Goal: Task Accomplishment & Management: Use online tool/utility

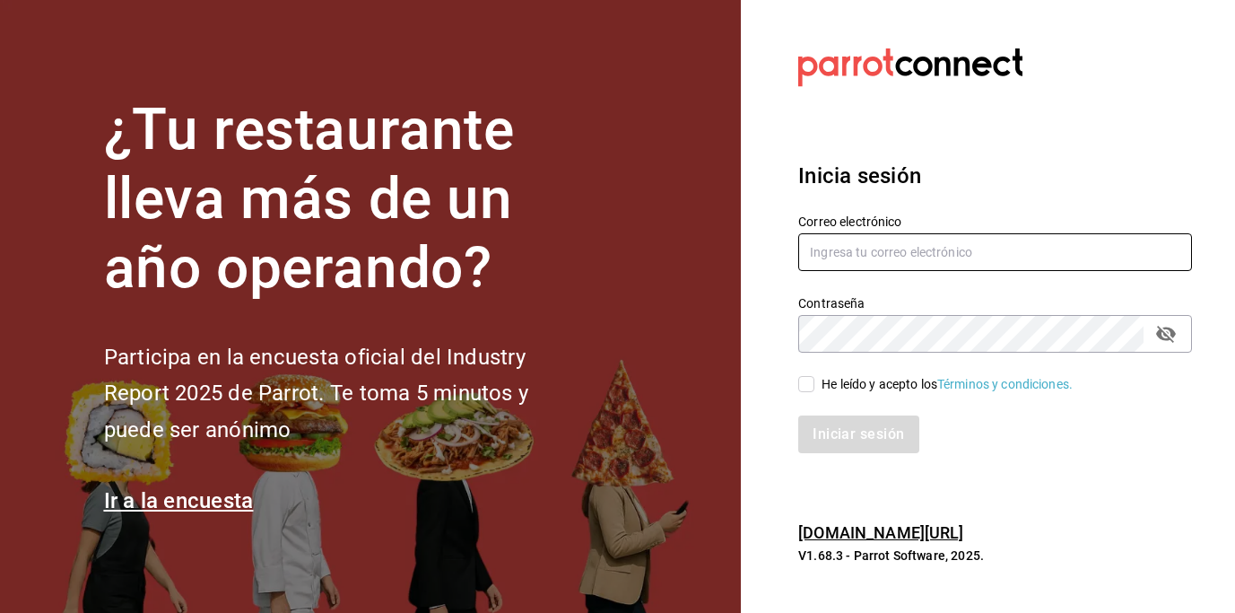
type input "[EMAIL_ADDRESS][DOMAIN_NAME]"
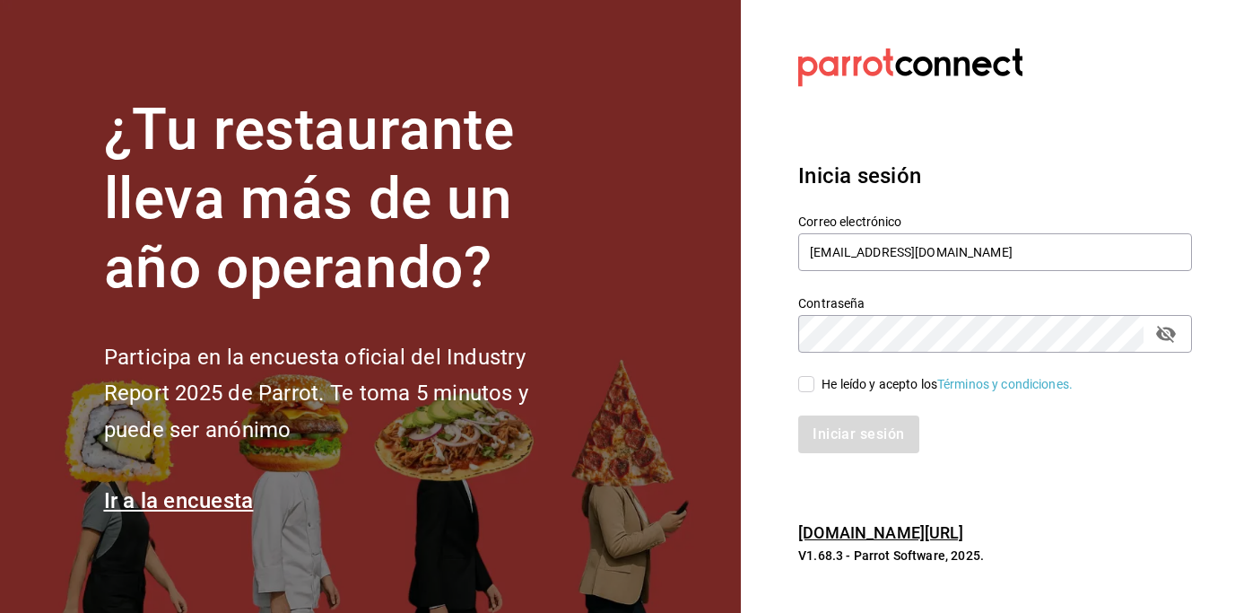
click at [801, 387] on input "He leído y acepto los Términos y condiciones." at bounding box center [807, 384] width 16 height 16
checkbox input "true"
click at [882, 449] on button "Iniciar sesión" at bounding box center [860, 434] width 122 height 38
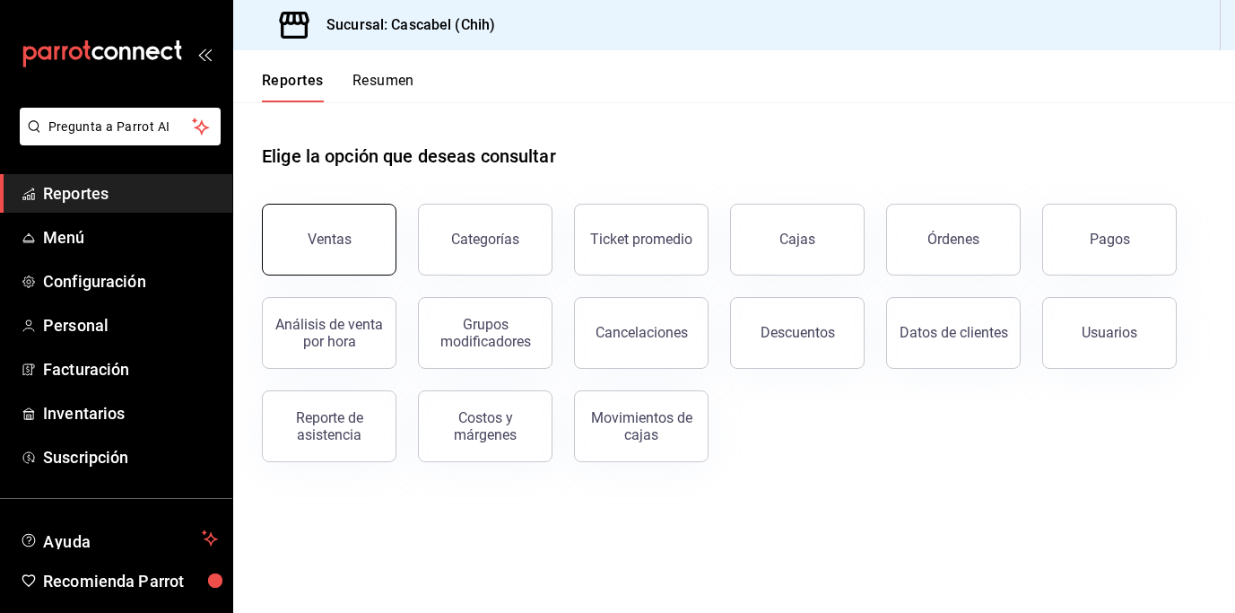
click at [341, 258] on button "Ventas" at bounding box center [329, 240] width 135 height 72
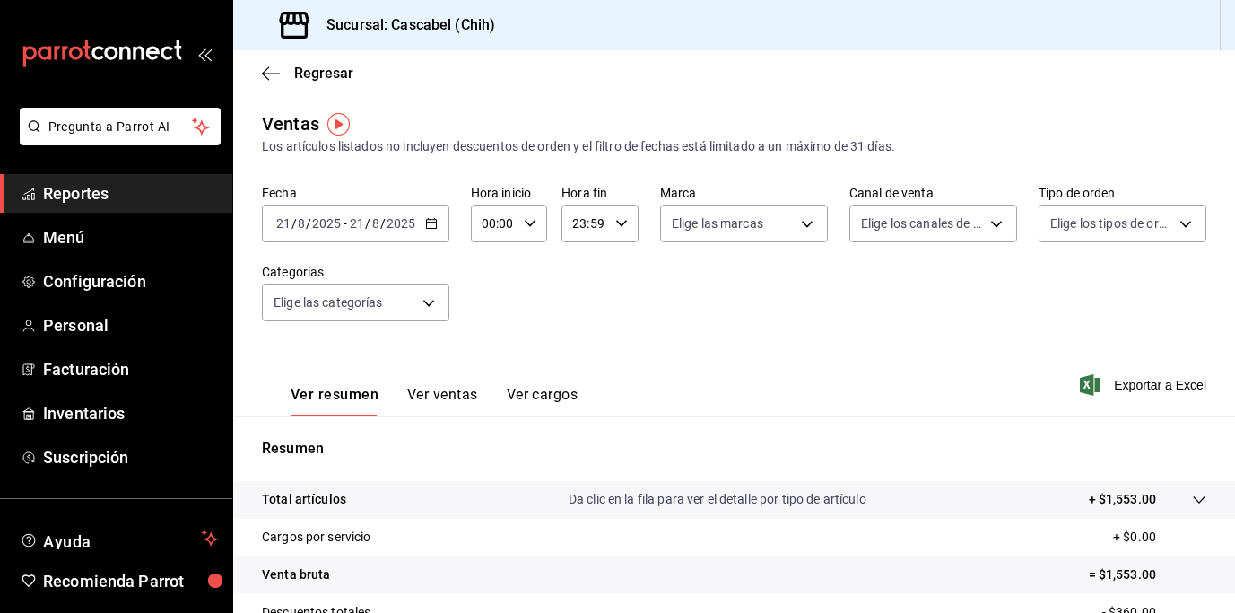
click at [433, 221] on icon "button" at bounding box center [431, 223] width 13 height 13
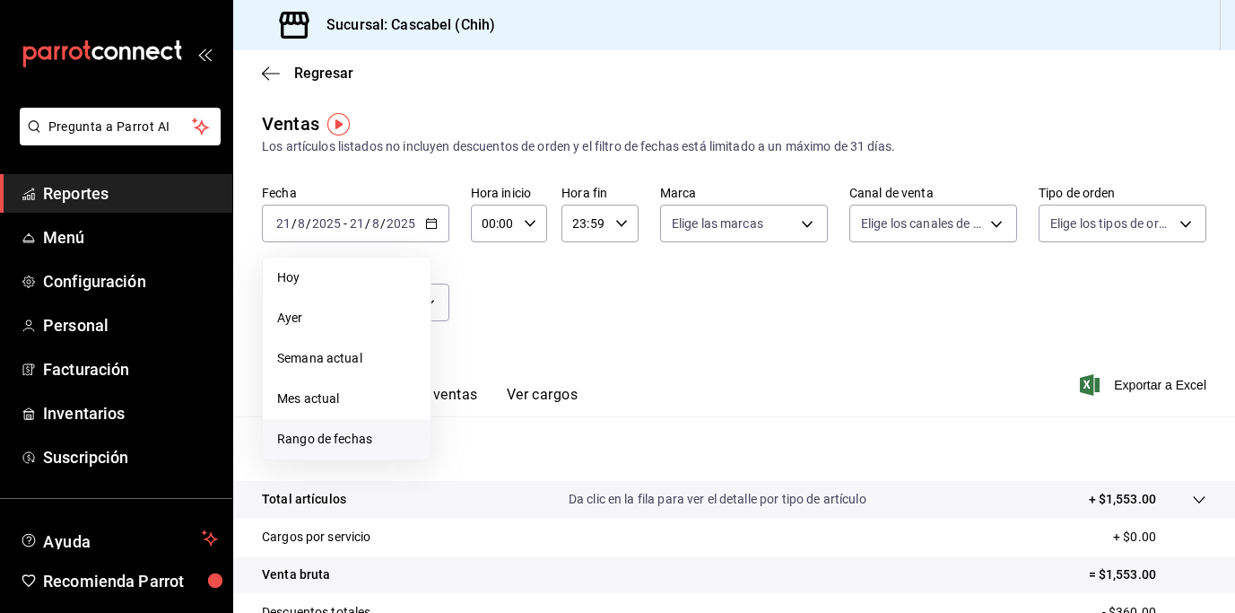
click at [348, 435] on span "Rango de fechas" at bounding box center [346, 439] width 139 height 19
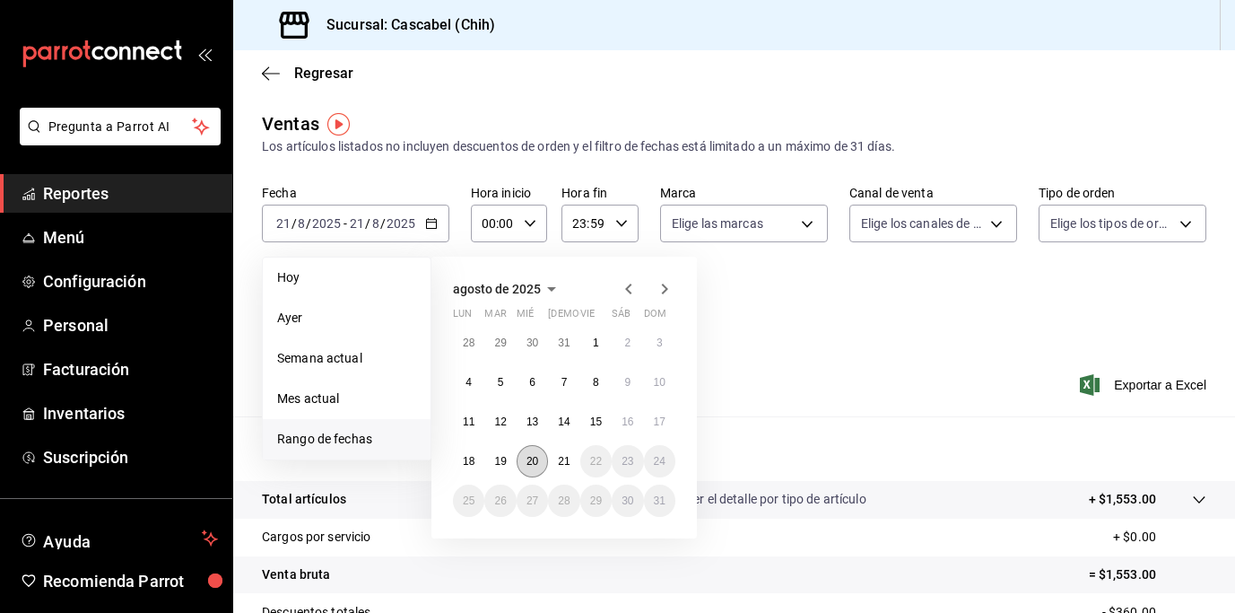
click at [530, 460] on abbr "20" at bounding box center [533, 461] width 12 height 13
click at [569, 465] on abbr "21" at bounding box center [564, 461] width 12 height 13
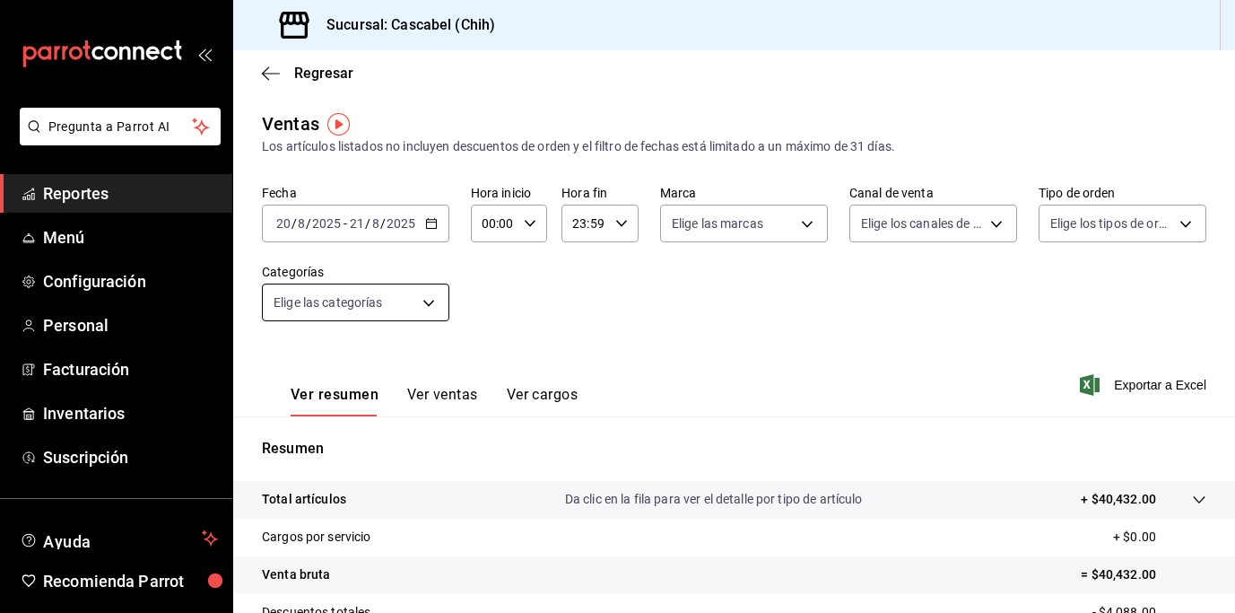
click at [427, 300] on body "Pregunta a Parrot AI Reportes Menú Configuración Personal Facturación Inventari…" at bounding box center [617, 306] width 1235 height 613
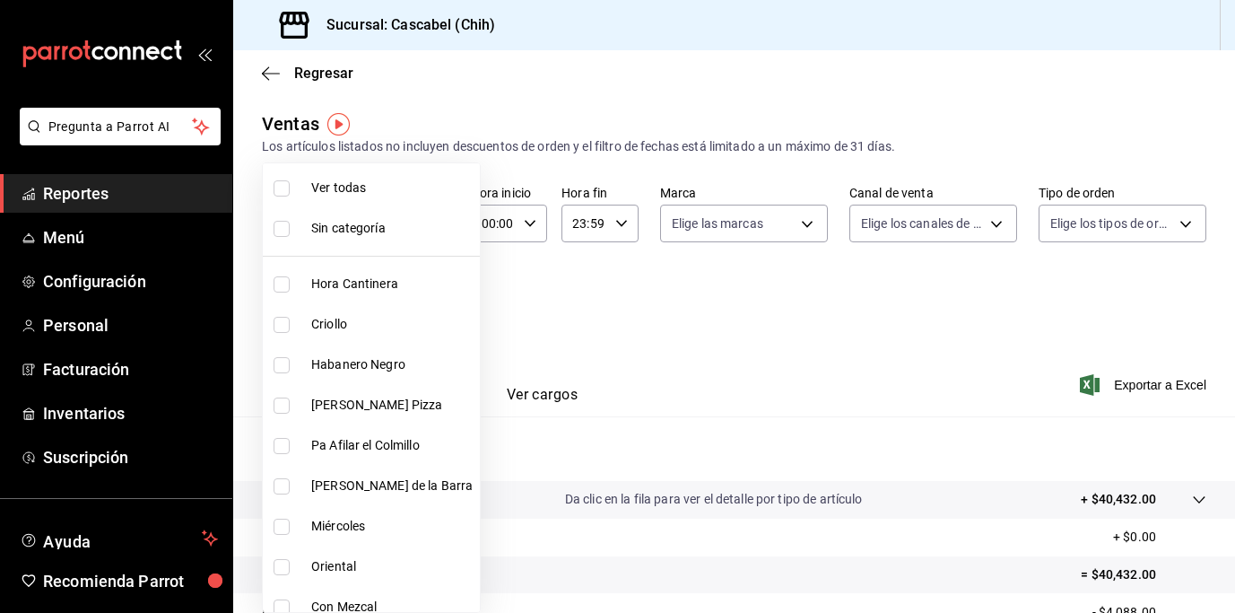
scroll to position [4, 0]
click at [650, 336] on div at bounding box center [617, 306] width 1235 height 613
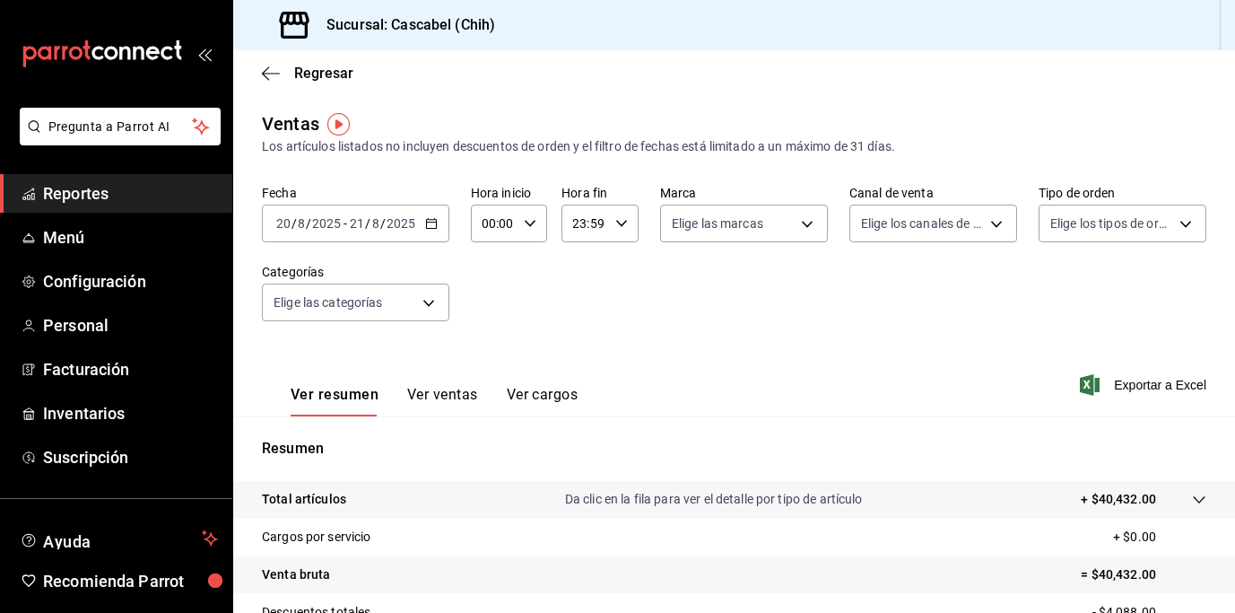
click at [535, 224] on div "00:00 Hora inicio" at bounding box center [509, 224] width 77 height 38
click at [491, 272] on button "12" at bounding box center [489, 265] width 31 height 36
type input "12:00"
click at [620, 222] on div at bounding box center [617, 306] width 1235 height 613
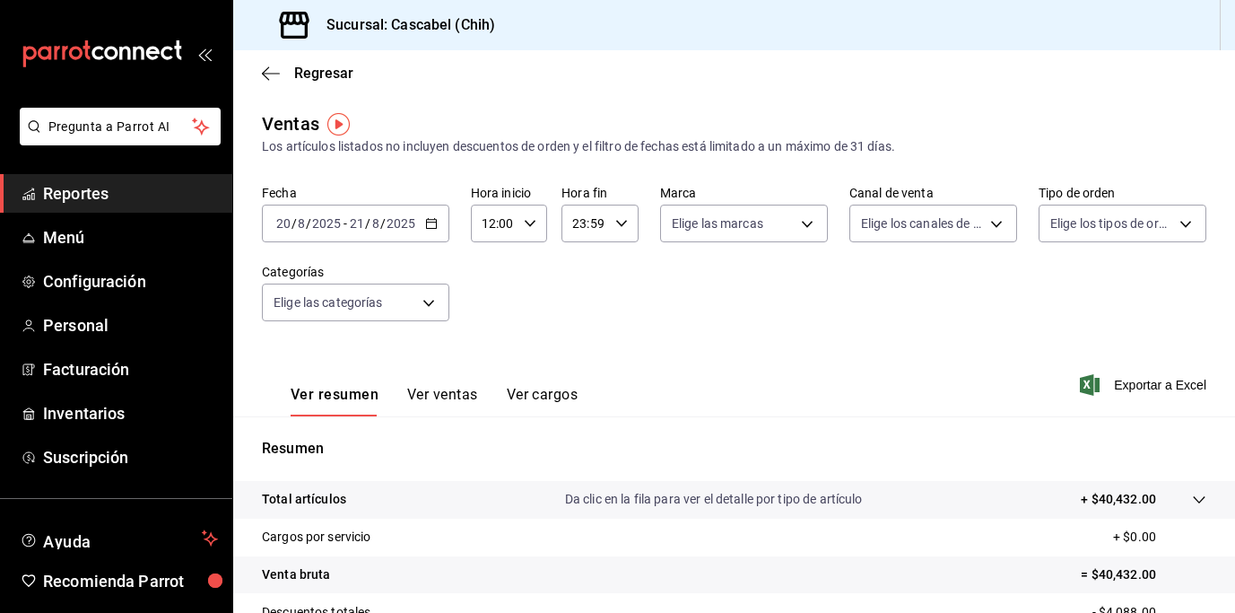
drag, startPoint x: 611, startPoint y: 225, endPoint x: 620, endPoint y: 224, distance: 9.0
click at [622, 223] on icon "button" at bounding box center [621, 223] width 13 height 13
click at [587, 336] on button "02" at bounding box center [578, 345] width 31 height 36
type input "02:59"
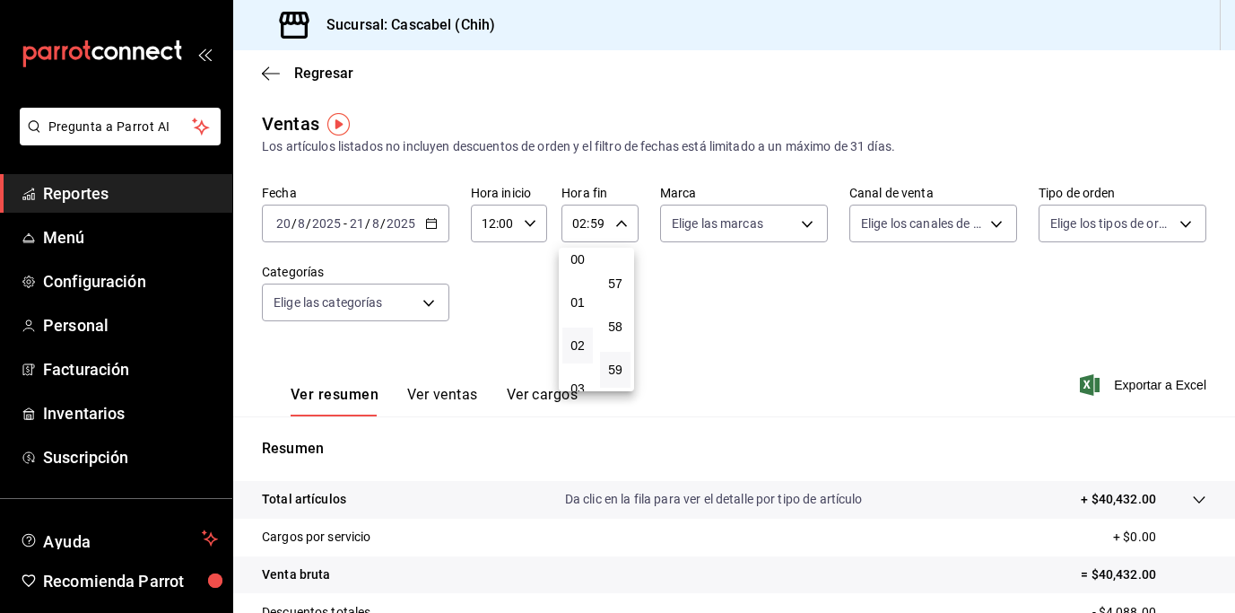
click at [1188, 498] on div at bounding box center [617, 306] width 1235 height 613
click at [1192, 496] on icon at bounding box center [1199, 500] width 14 height 14
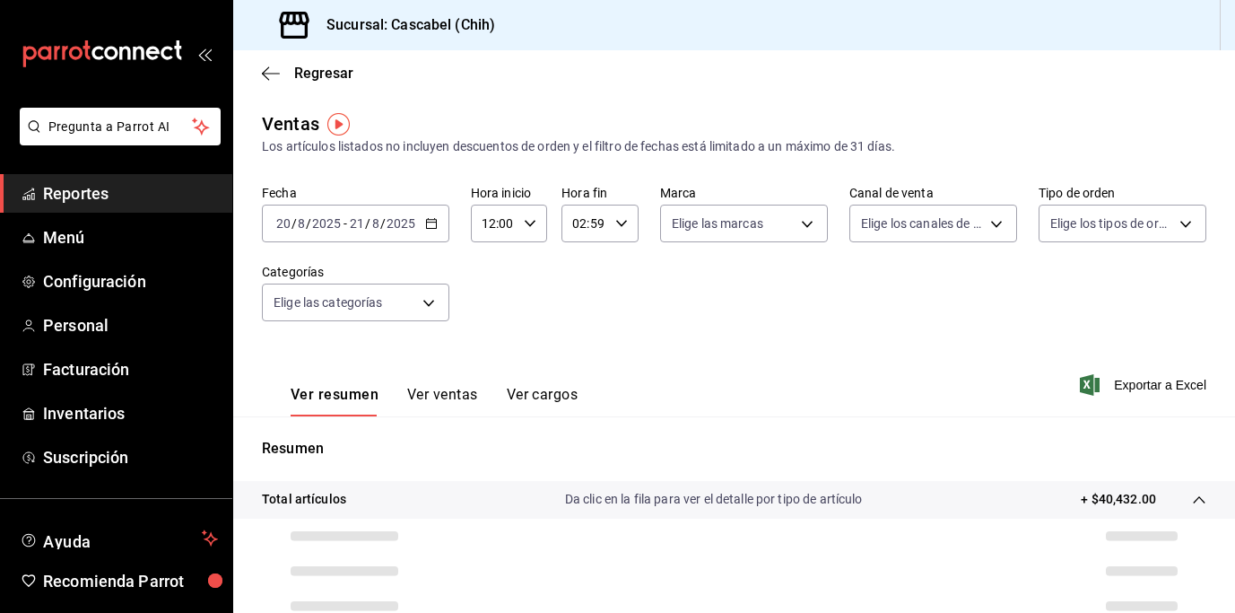
scroll to position [144, 0]
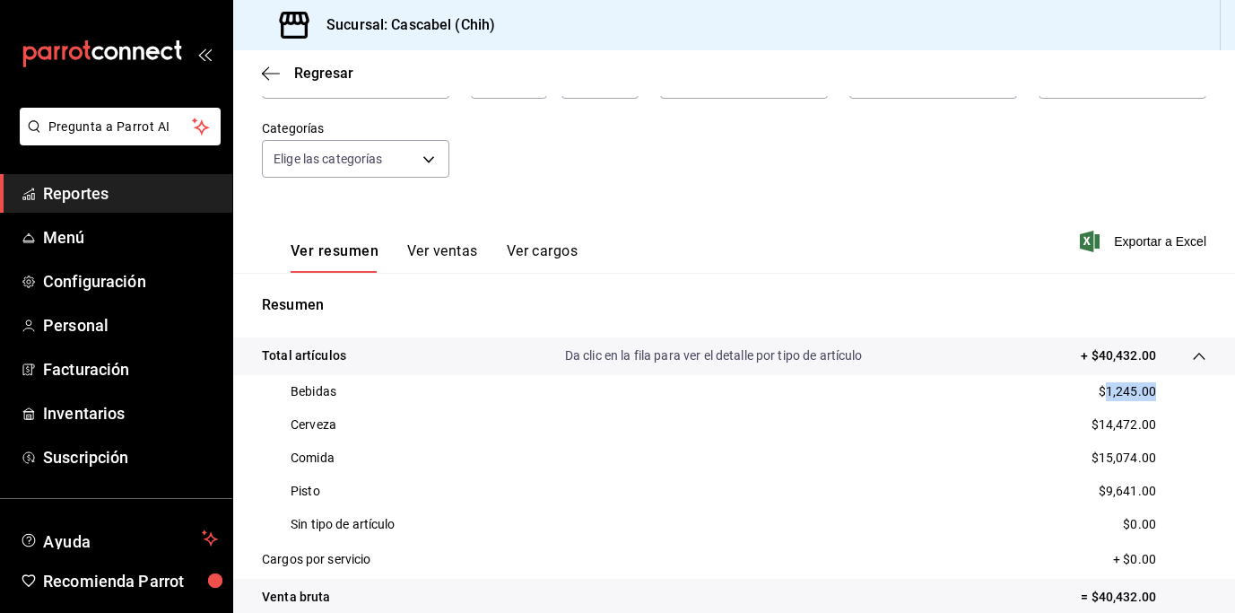
drag, startPoint x: 1157, startPoint y: 390, endPoint x: 1093, endPoint y: 391, distance: 63.7
click at [1093, 391] on div "Bebidas $1,245.00" at bounding box center [734, 391] width 945 height 33
copy p "1,245.00"
drag, startPoint x: 1086, startPoint y: 423, endPoint x: 1143, endPoint y: 425, distance: 57.5
click at [1143, 425] on div "Cerveza $14,472.00" at bounding box center [734, 424] width 945 height 33
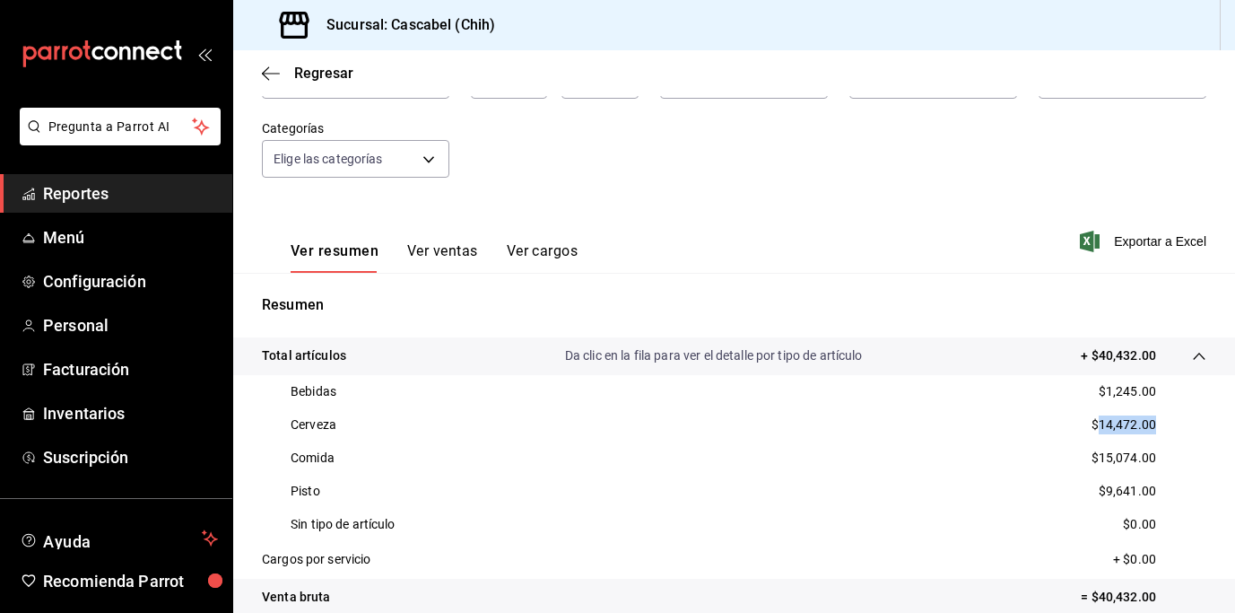
copy p "14,472.00"
drag, startPoint x: 1089, startPoint y: 458, endPoint x: 1153, endPoint y: 459, distance: 63.7
click at [1153, 459] on div "Comida $15,074.00" at bounding box center [734, 457] width 945 height 33
copy p "15,074.00"
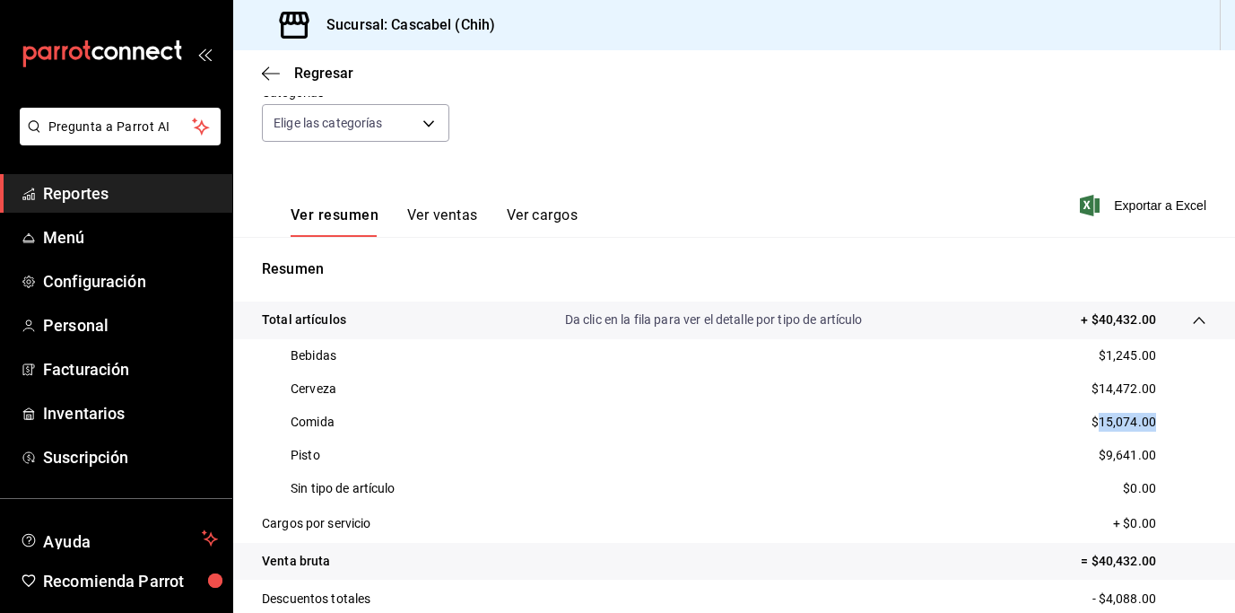
scroll to position [209, 0]
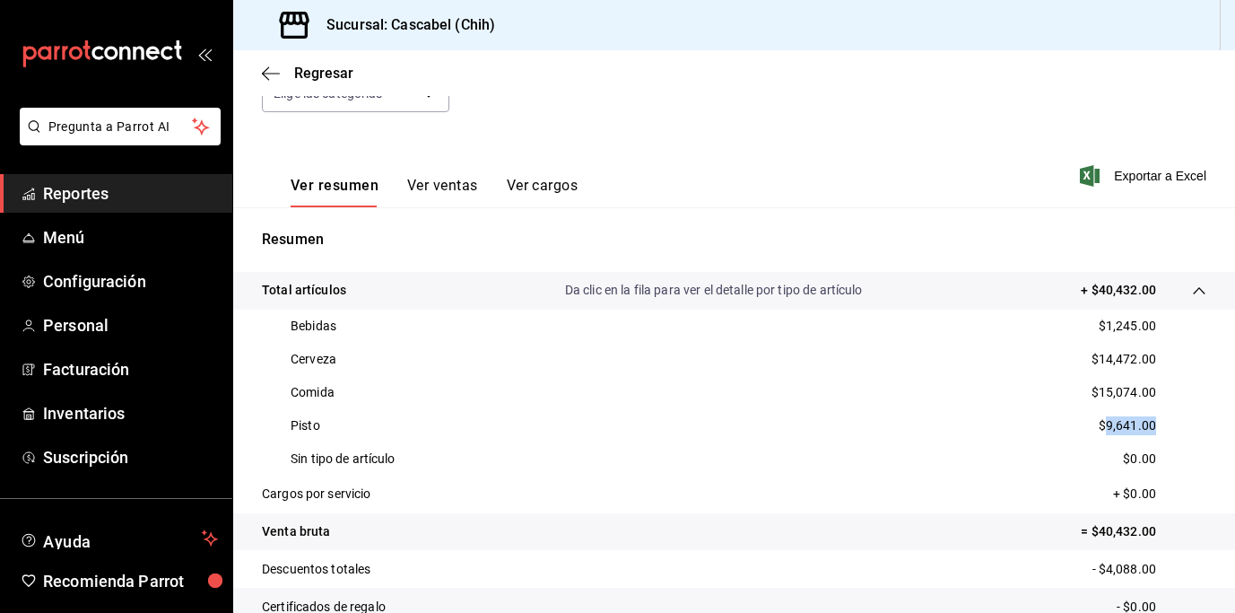
drag, startPoint x: 1095, startPoint y: 426, endPoint x: 1151, endPoint y: 424, distance: 55.7
click at [1151, 424] on div "Pisto $9,641.00" at bounding box center [734, 425] width 945 height 33
copy p "9,641.00"
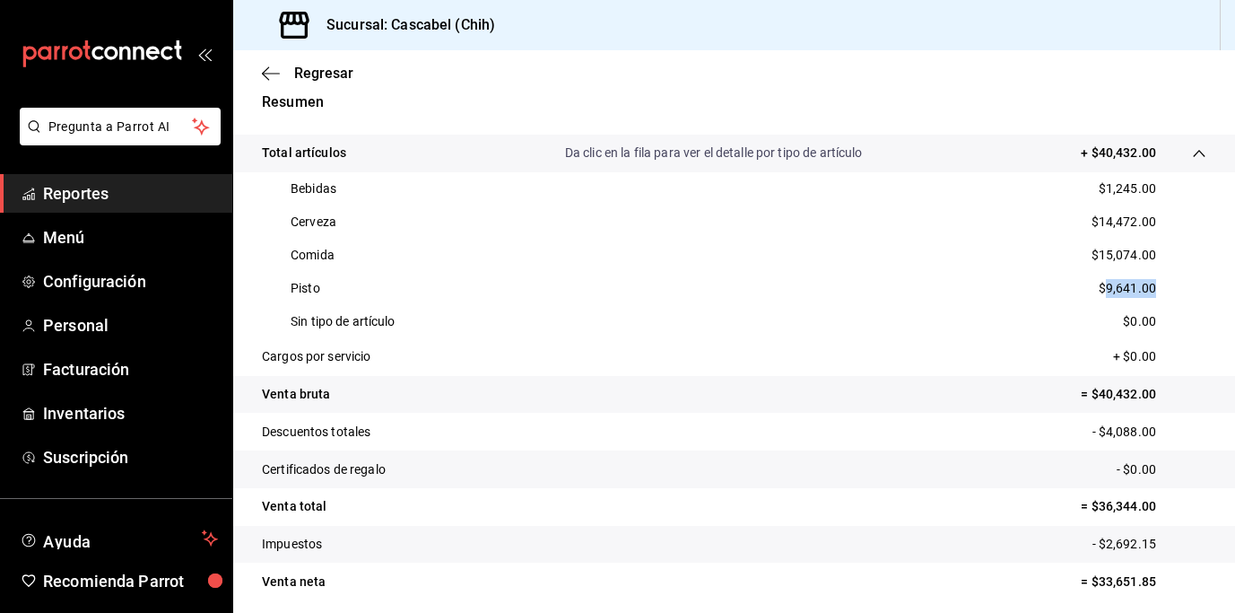
scroll to position [413, 0]
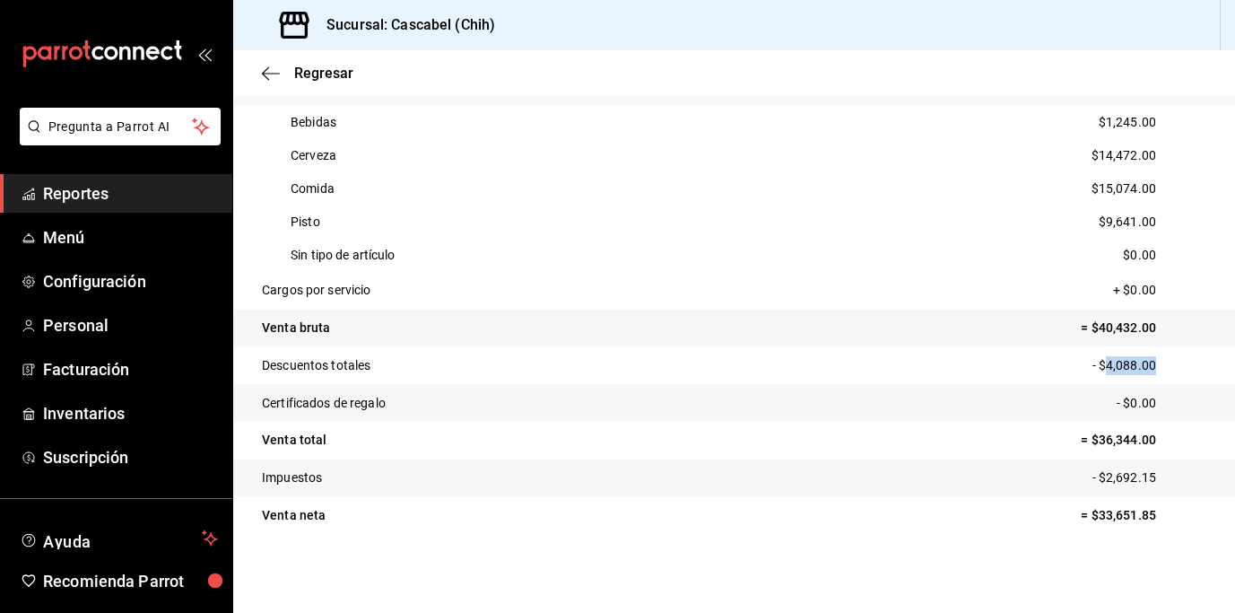
drag, startPoint x: 1142, startPoint y: 370, endPoint x: 1096, endPoint y: 366, distance: 45.9
click at [1096, 366] on p "- $4,088.00" at bounding box center [1150, 365] width 114 height 19
copy p "4,088.00"
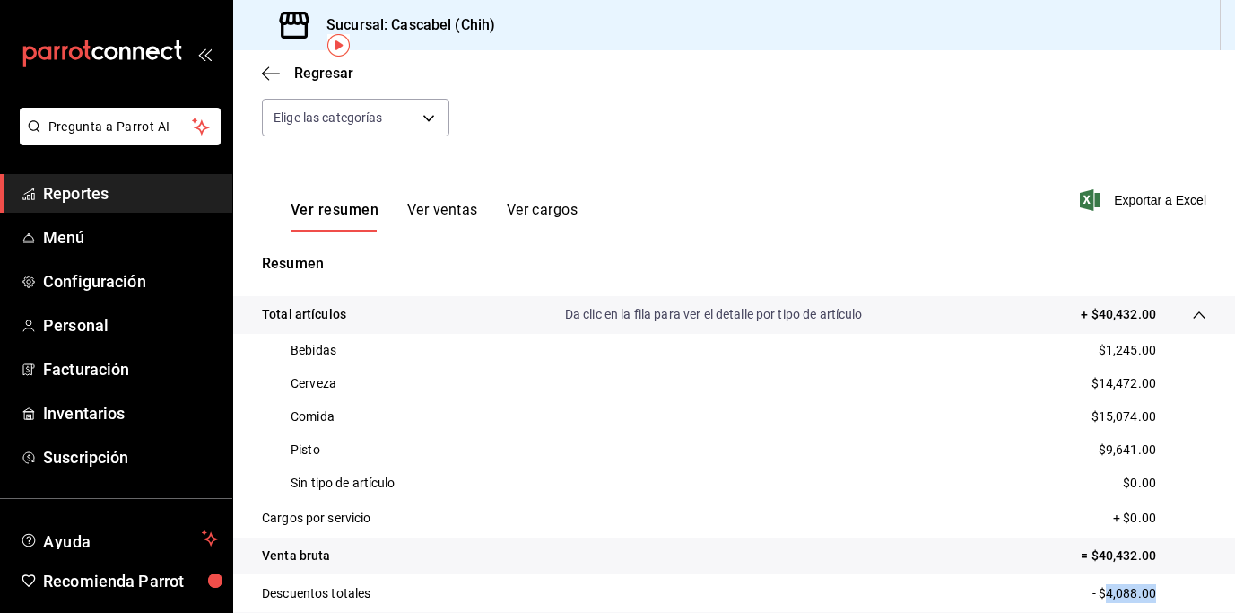
scroll to position [72, 0]
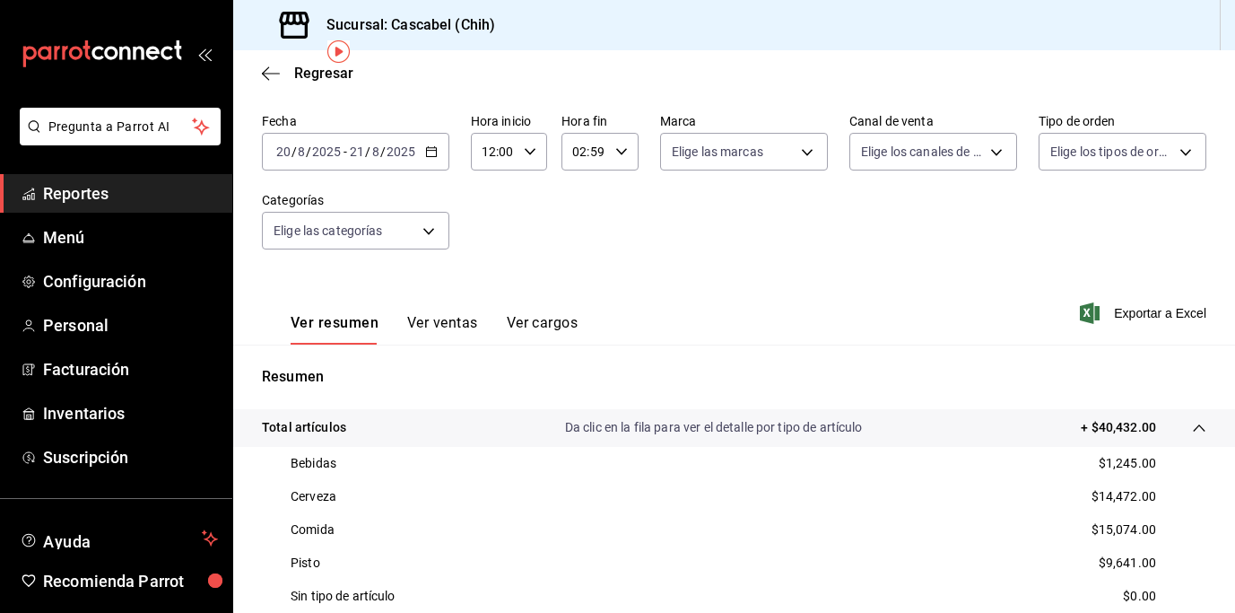
click at [450, 325] on button "Ver ventas" at bounding box center [442, 329] width 71 height 31
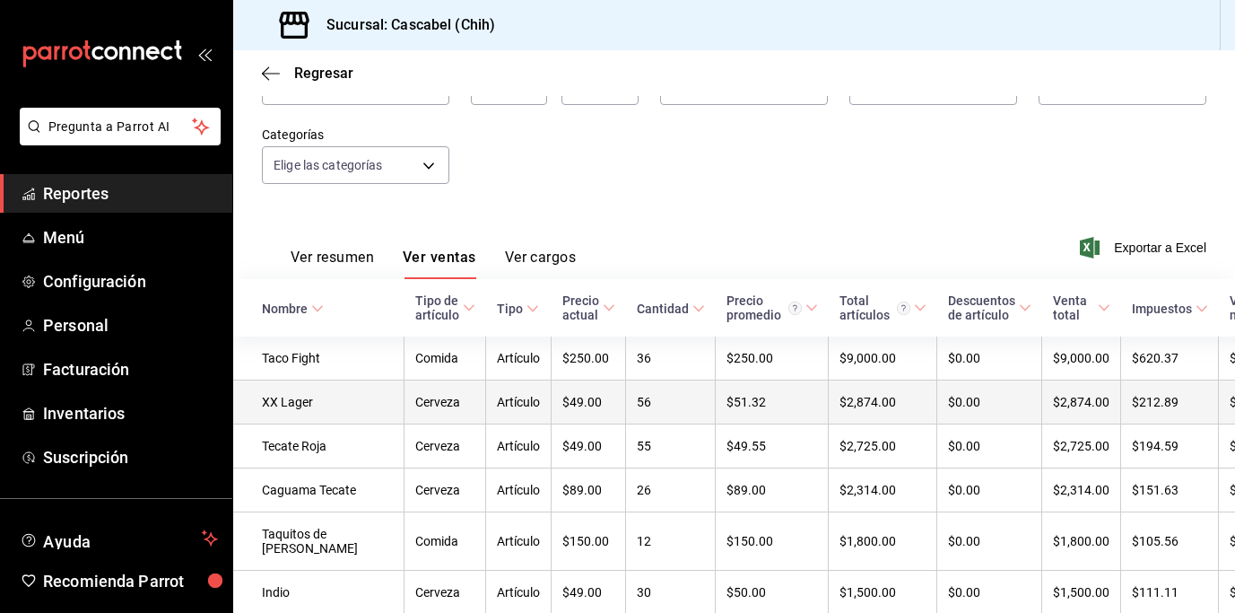
scroll to position [100, 0]
